Goal: Feedback & Contribution: Submit feedback/report problem

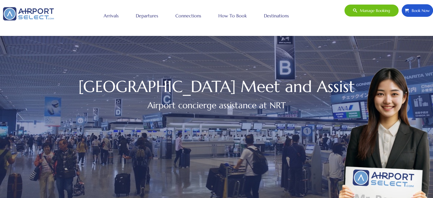
click at [421, 11] on span "Book Now" at bounding box center [419, 11] width 21 height 12
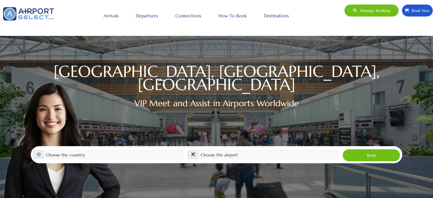
scroll to position [84, 0]
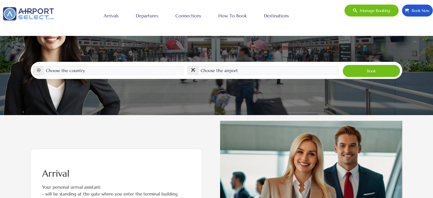
click at [180, 106] on div "USA, EUROPE, CHINA VIP Meet and Assist in Airports Worldwide Choose the country…" at bounding box center [216, 15] width 433 height 199
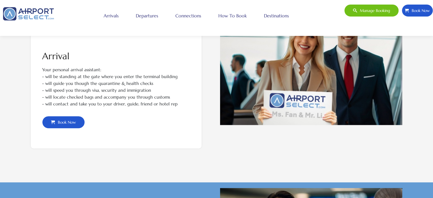
scroll to position [198, 0]
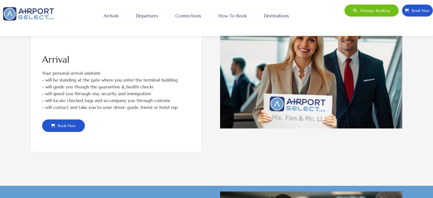
click at [68, 124] on span "Book Now" at bounding box center [65, 126] width 21 height 12
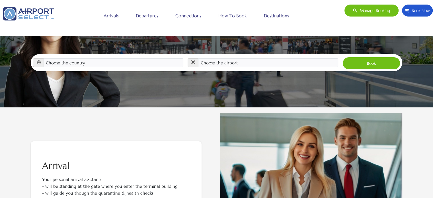
scroll to position [84, 0]
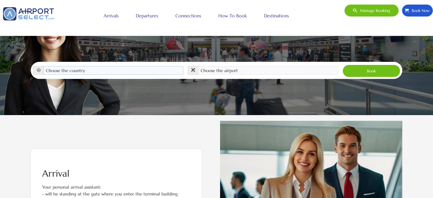
click at [139, 66] on select "Choose the country Albania Austria Bosnia and Herzegovina Canada China Croatia …" at bounding box center [114, 70] width 140 height 9
click at [261, 66] on select "Choose the airport" at bounding box center [268, 70] width 140 height 9
click at [149, 66] on select "Choose the country Albania Austria Bosnia and Herzegovina Canada China Croatia …" at bounding box center [114, 70] width 140 height 9
click at [117, 17] on link "Arrivals" at bounding box center [111, 16] width 18 height 14
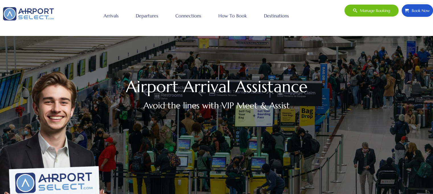
click at [418, 8] on span "Book Now" at bounding box center [419, 11] width 21 height 12
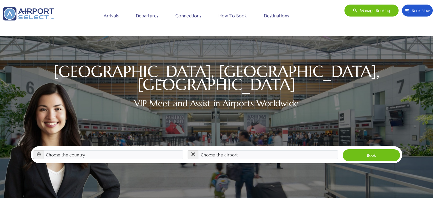
scroll to position [84, 0]
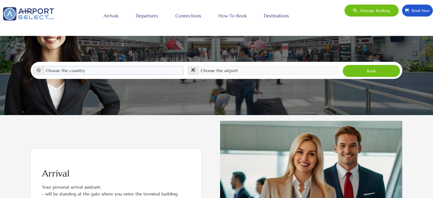
click at [175, 66] on select "Choose the country Albania Austria Bosnia and Herzegovina Canada China Croatia …" at bounding box center [114, 70] width 140 height 9
click at [120, 66] on select "Choose the country [GEOGRAPHIC_DATA] [GEOGRAPHIC_DATA] [GEOGRAPHIC_DATA] [GEOGR…" at bounding box center [114, 70] width 140 height 9
select select "ALB"
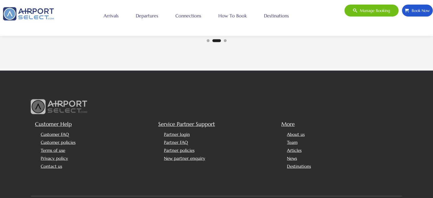
scroll to position [1337, 0]
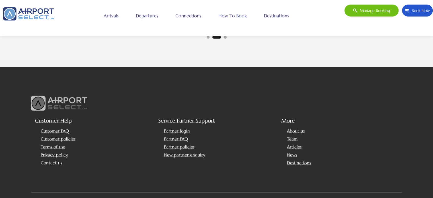
click at [58, 160] on link "Contact us" at bounding box center [51, 162] width 21 height 5
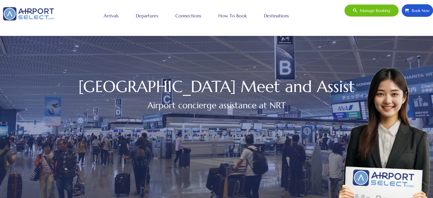
click at [424, 10] on span "Book Now" at bounding box center [419, 11] width 21 height 12
click at [234, 17] on link "How to book" at bounding box center [232, 16] width 31 height 14
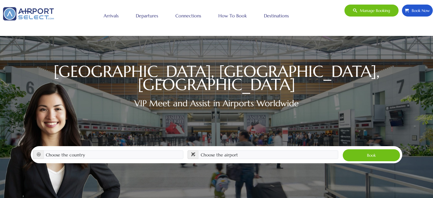
scroll to position [84, 0]
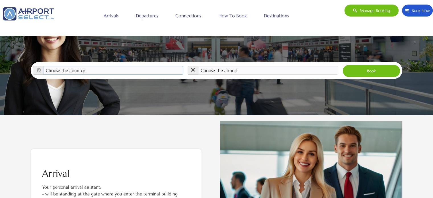
click at [173, 66] on select "Choose the country [GEOGRAPHIC_DATA] [GEOGRAPHIC_DATA] [GEOGRAPHIC_DATA] [GEOGR…" at bounding box center [114, 70] width 140 height 9
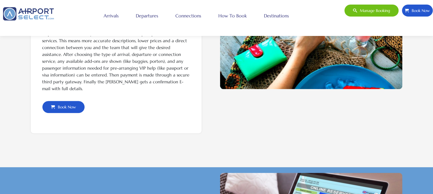
scroll to position [239, 0]
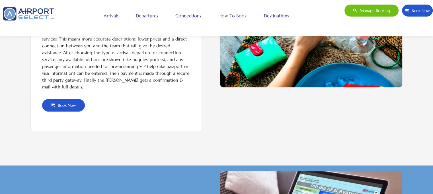
click at [72, 109] on span "Book Now" at bounding box center [65, 105] width 21 height 12
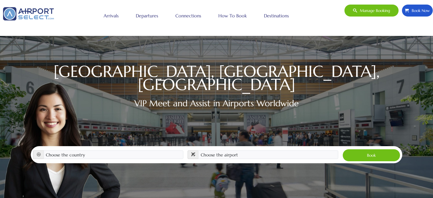
scroll to position [84, 0]
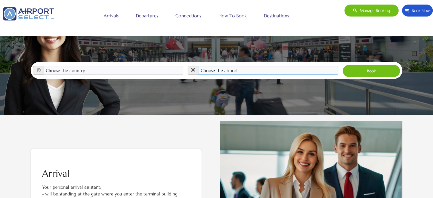
click at [241, 67] on select "Choose the airport" at bounding box center [268, 70] width 140 height 9
click at [240, 66] on select "Choose the airport" at bounding box center [268, 70] width 140 height 9
click at [156, 66] on select "Choose the country Albania Austria Bosnia and Herzegovina Canada China Croatia …" at bounding box center [114, 70] width 140 height 9
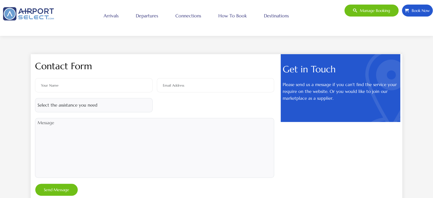
scroll to position [228, 0]
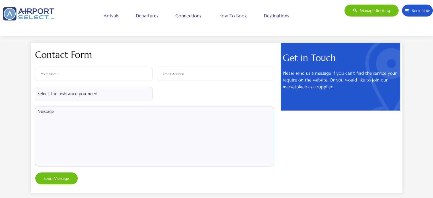
click at [118, 116] on textarea at bounding box center [154, 137] width 239 height 60
paste textarea "Dear Airport Select Team,I would like to request your Meet & Greet Fast-Track s…"
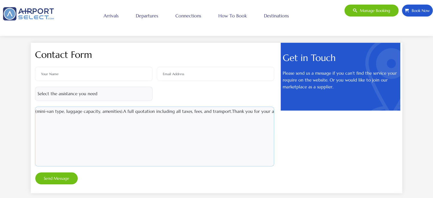
scroll to position [0, 2]
click at [87, 111] on textarea "Dear Airport Select Team,I would like to request your Meet & Greet Fast-Track s…" at bounding box center [154, 137] width 239 height 60
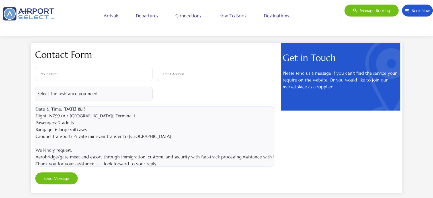
scroll to position [16, 683]
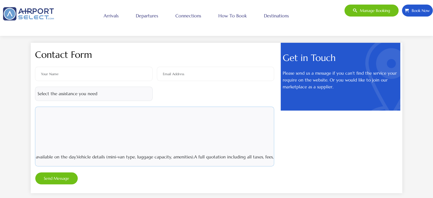
click at [57, 156] on textarea "Dear Airport Select Team, I would like to request your Meet & Greet Fast-Track …" at bounding box center [154, 137] width 239 height 60
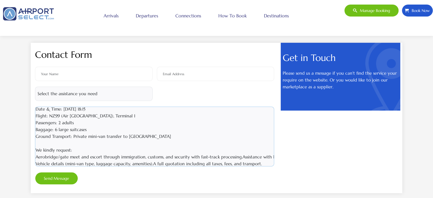
click at [240, 156] on textarea "Dear Airport Select Team, I would like to request your Meet & Greet Fast-Track …" at bounding box center [154, 137] width 239 height 60
click at [152, 162] on textarea "Dear Airport Select Team, I would like to request your Meet & Greet Fast-Track …" at bounding box center [154, 137] width 239 height 60
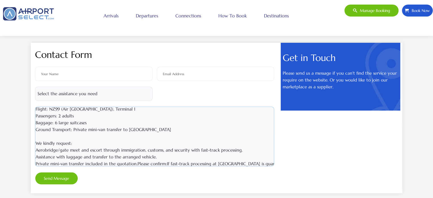
click at [138, 163] on textarea "Dear Airport Select Team, I would like to request your Meet & Greet Fast-Track …" at bounding box center [154, 137] width 239 height 60
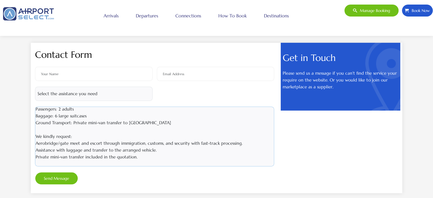
scroll to position [36, 2]
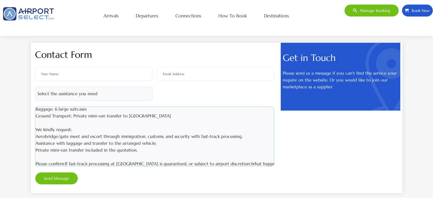
click at [67, 163] on textarea "Dear Airport Select Team, I would like to request your Meet & Greet Fast-Track …" at bounding box center [154, 137] width 239 height 60
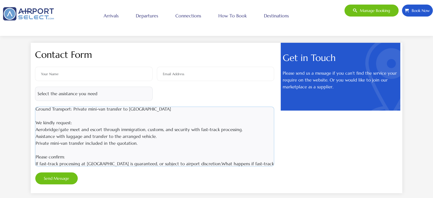
click at [185, 164] on textarea "Dear Airport Select Team, I would like to request your Meet & Greet Fast-Track …" at bounding box center [154, 137] width 239 height 60
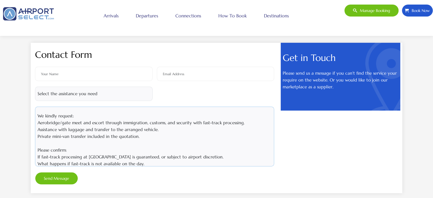
click at [185, 164] on textarea "Dear Airport Select Team, I would like to request your Meet & Greet Fast-Track …" at bounding box center [154, 137] width 239 height 60
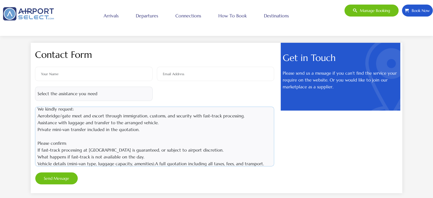
click at [193, 149] on textarea "Dear Airport Select Team, I would like to request your Meet & Greet Fast-Track …" at bounding box center [154, 137] width 239 height 60
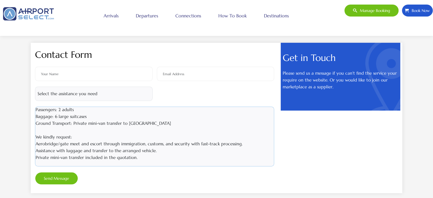
scroll to position [2, 2]
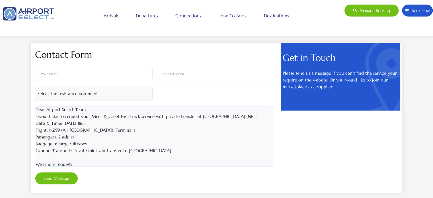
click at [99, 109] on textarea "Dear Airport Select Team, I would like to request your Meet & Greet Fast-Track …" at bounding box center [154, 137] width 239 height 60
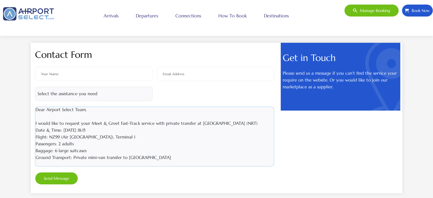
scroll to position [9, 2]
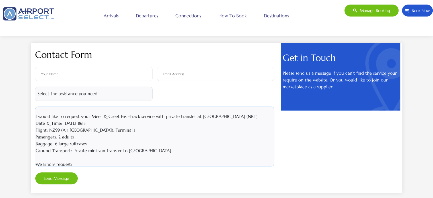
type textarea "Dear Airport Select Team, I would like to request your Meet & Greet Fast-Track …"
click at [99, 92] on select "Select the assistance you need Booking issue Website technical issue Price enqu…" at bounding box center [94, 94] width 118 height 14
select select "3"
click at [35, 87] on select "Select the assistance you need Booking issue Website technical issue Price enqu…" at bounding box center [94, 94] width 118 height 14
click at [78, 73] on input "text" at bounding box center [94, 74] width 118 height 14
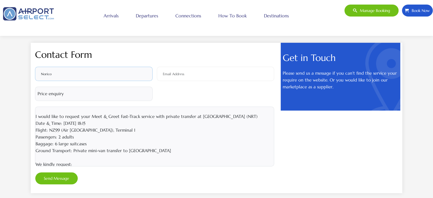
type input "Norico"
type input "info@thefutureisgreen.jp"
click at [170, 56] on h2 "Contact Form" at bounding box center [154, 54] width 239 height 7
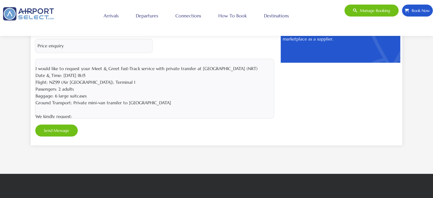
scroll to position [285, 0]
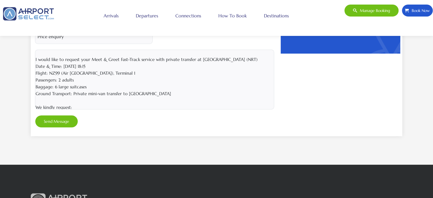
click at [189, 44] on div "Norico info@thefutureisgreen.jp Select the assistance you need Booking issue" at bounding box center [155, 69] width 244 height 118
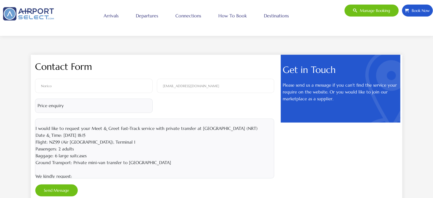
scroll to position [228, 0]
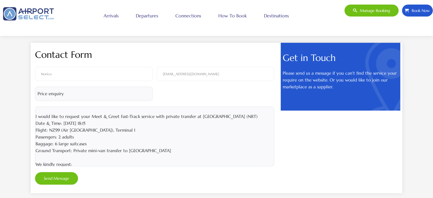
click at [47, 175] on button "Send Message" at bounding box center [56, 178] width 43 height 13
